Goal: Task Accomplishment & Management: Complete application form

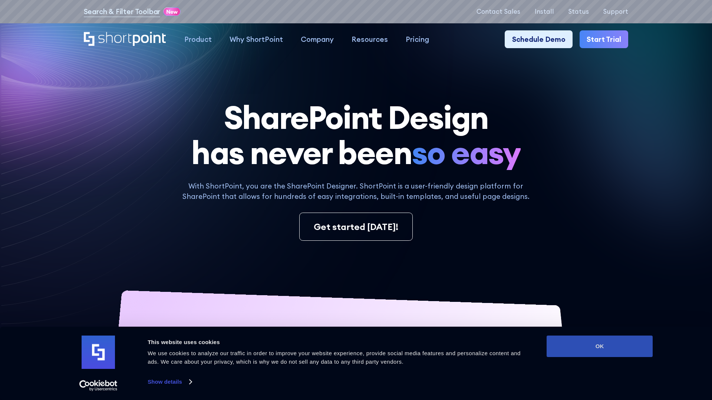
click at [600, 347] on button "OK" at bounding box center [600, 347] width 106 height 22
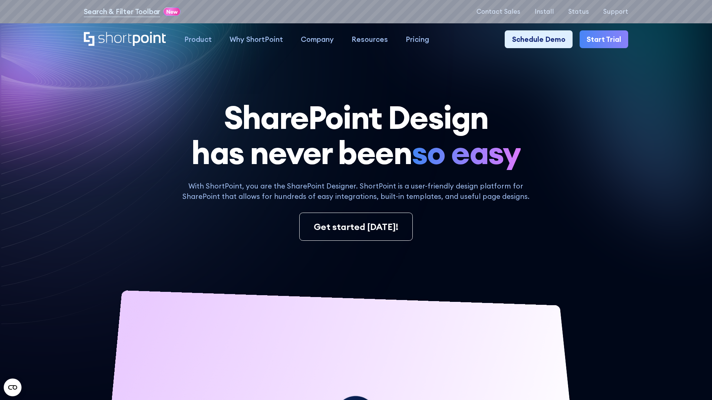
click at [604, 39] on link "Start Trial" at bounding box center [604, 39] width 49 height 18
